Goal: Find specific page/section: Find specific page/section

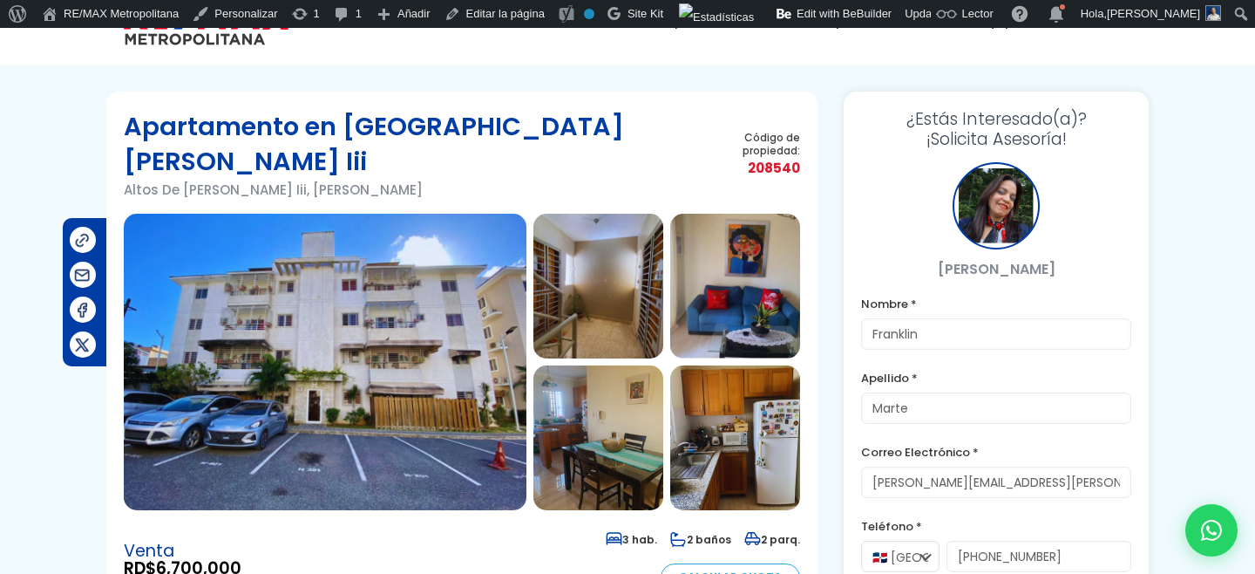
scroll to position [50, 0]
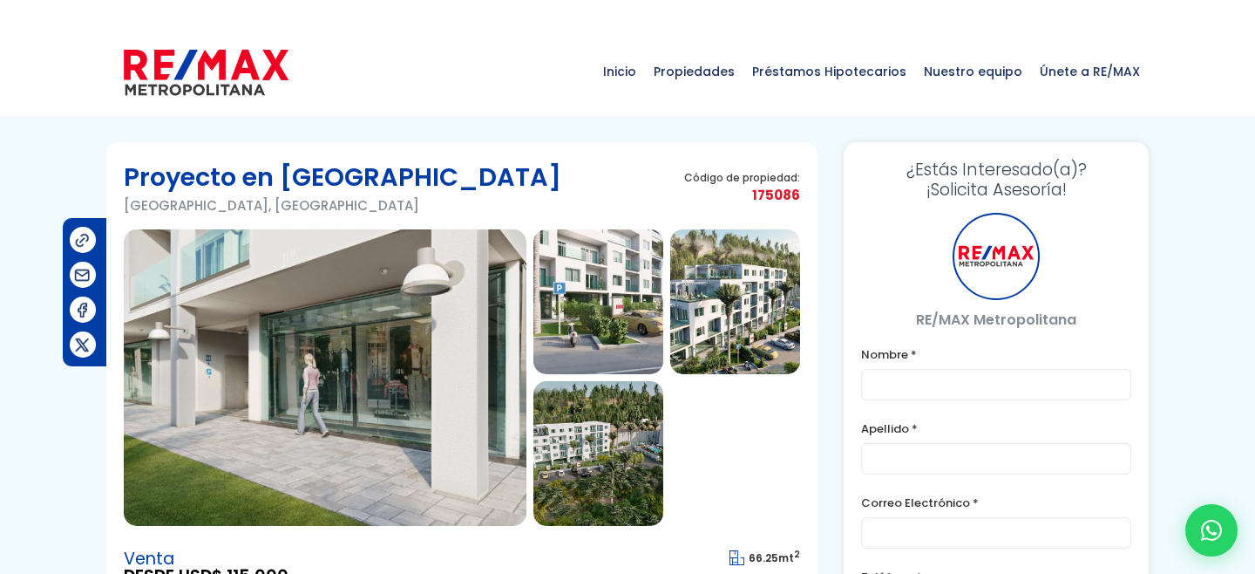
type input "Franklin"
type input "Marte"
type input "[PERSON_NAME][EMAIL_ADDRESS][PERSON_NAME][DOMAIN_NAME]"
type input "[PHONE_NUMBER]"
